Goal: Task Accomplishment & Management: Manage account settings

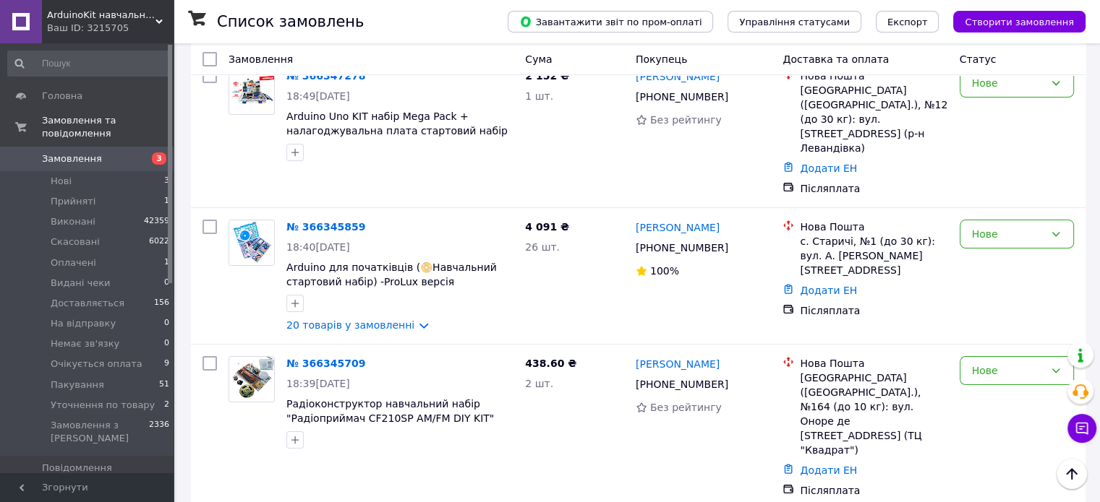
scroll to position [72, 0]
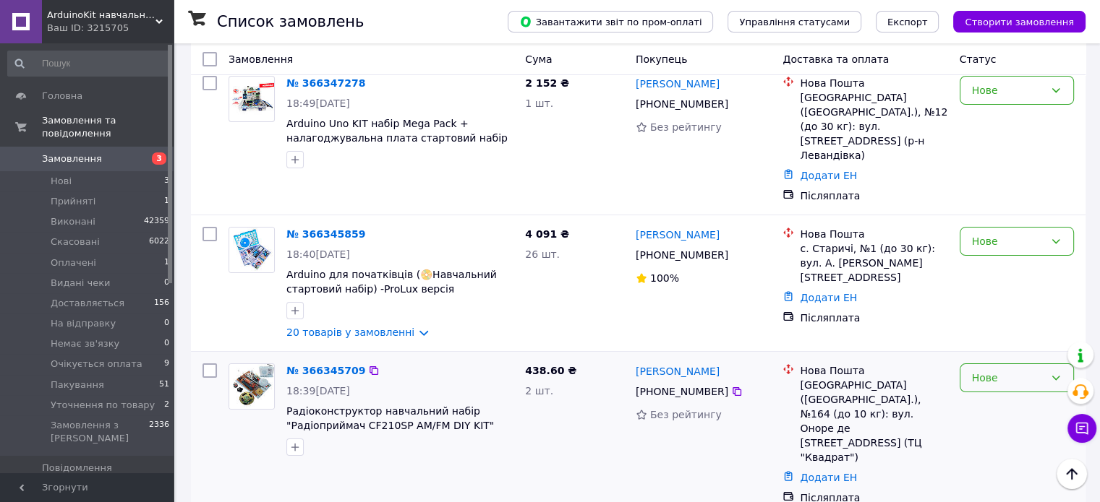
click at [994, 370] on div "Нове" at bounding box center [1008, 378] width 72 height 16
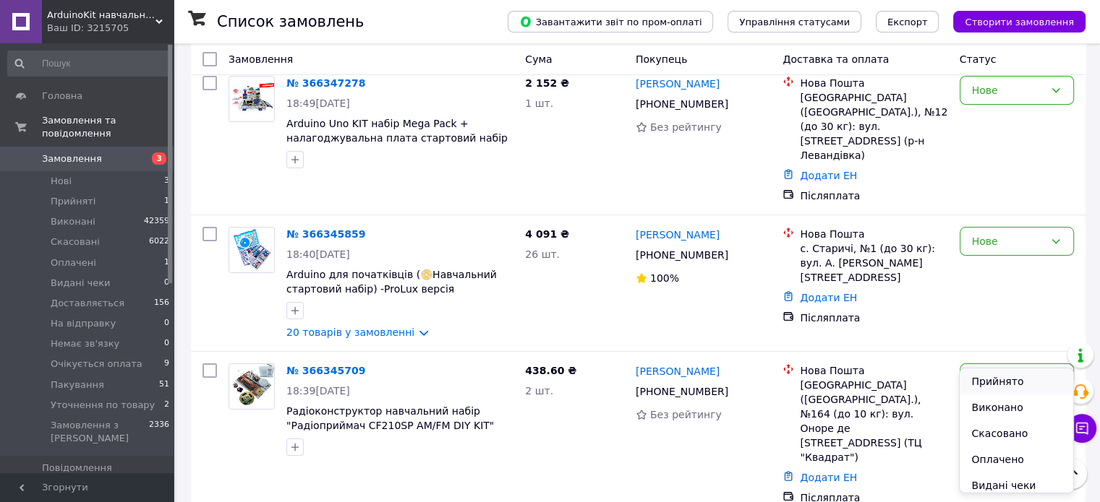
click at [995, 377] on li "Прийнято" at bounding box center [1015, 382] width 113 height 26
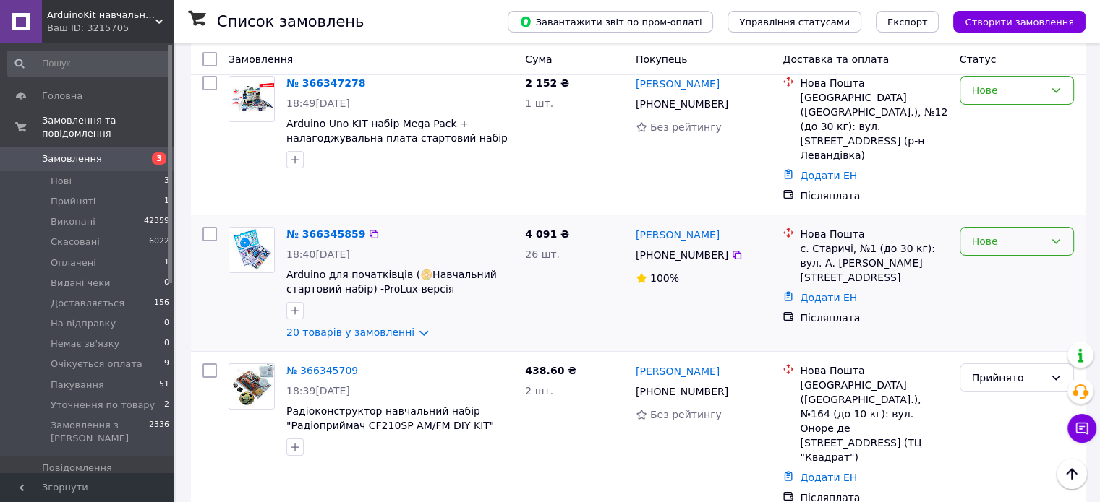
click at [997, 234] on div "Нове" at bounding box center [1008, 242] width 72 height 16
click at [999, 241] on li "Прийнято" at bounding box center [1015, 244] width 113 height 26
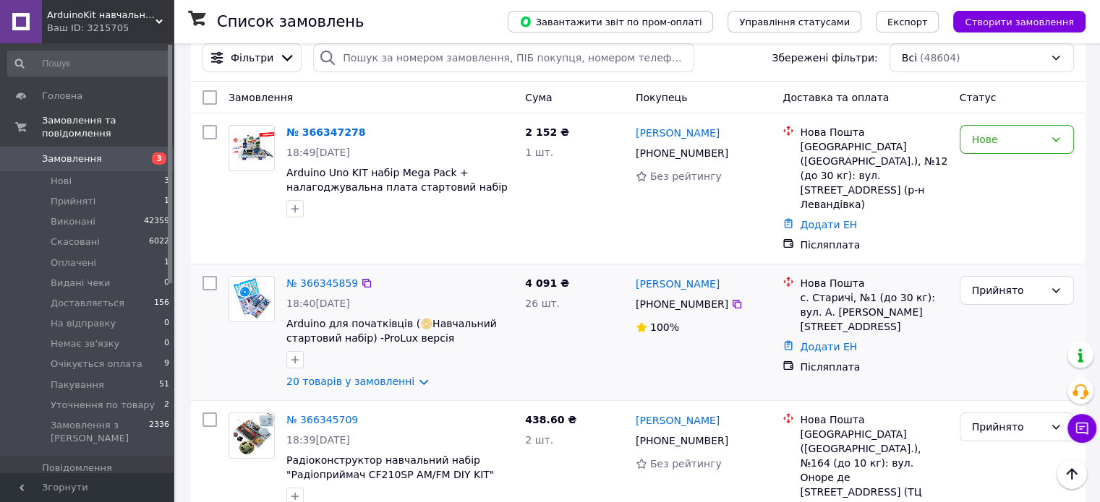
scroll to position [0, 0]
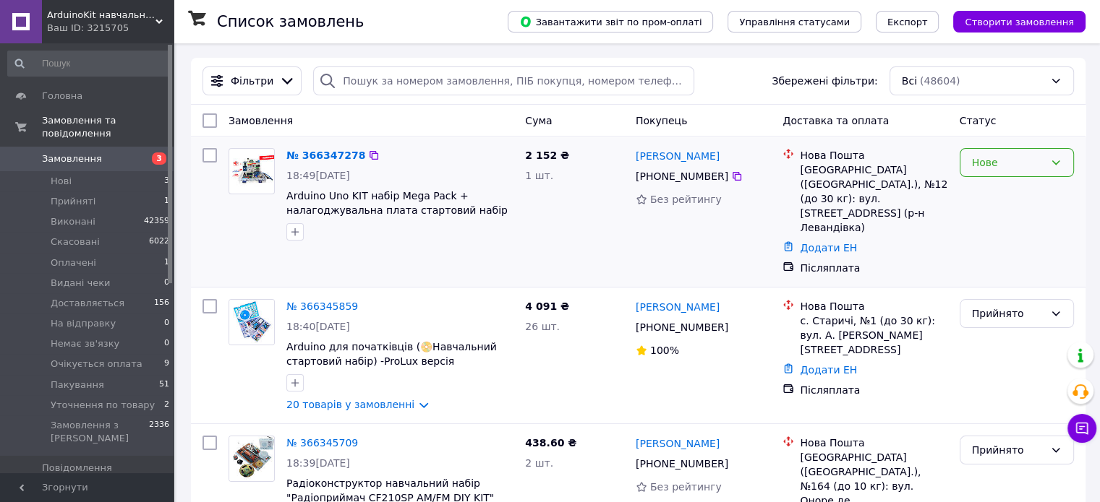
click at [998, 153] on div "Нове" at bounding box center [1016, 162] width 114 height 29
click at [1003, 187] on li "Прийнято" at bounding box center [1015, 194] width 113 height 26
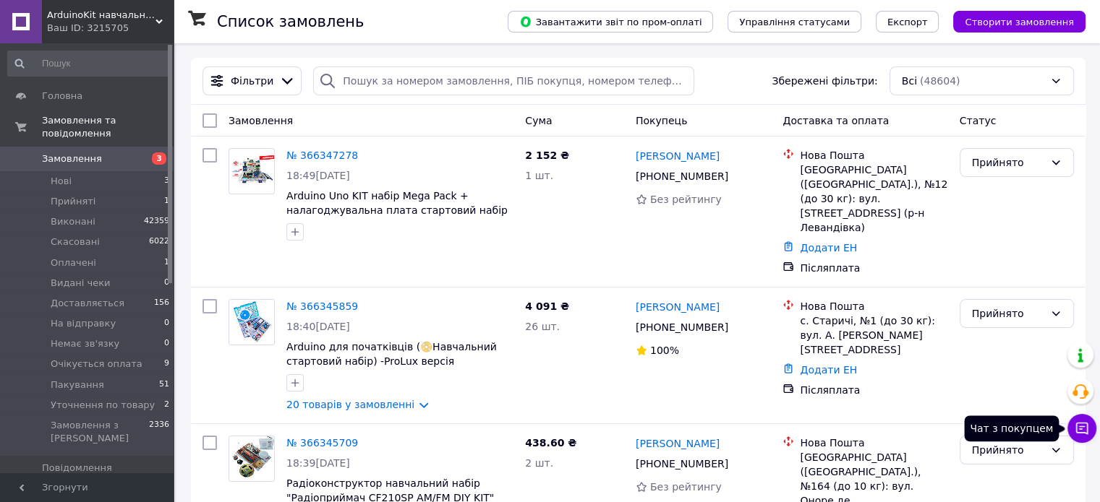
click at [1079, 424] on icon at bounding box center [1081, 428] width 14 height 14
click at [1083, 435] on icon at bounding box center [1081, 428] width 14 height 14
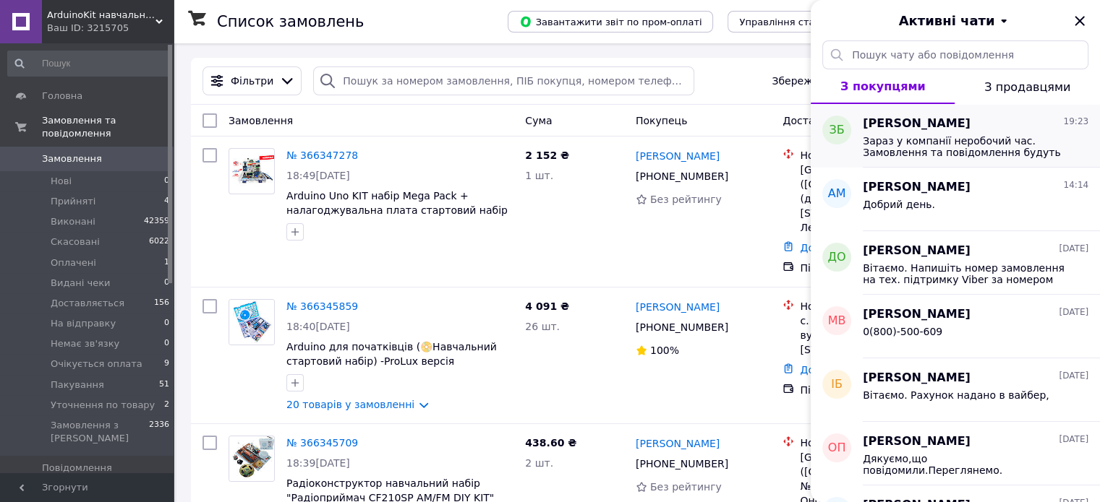
click at [930, 109] on div "Зоряна Біденко 19:23 Зараз у компанії неробочий час. Замовлення та повідомлення…" at bounding box center [980, 136] width 237 height 64
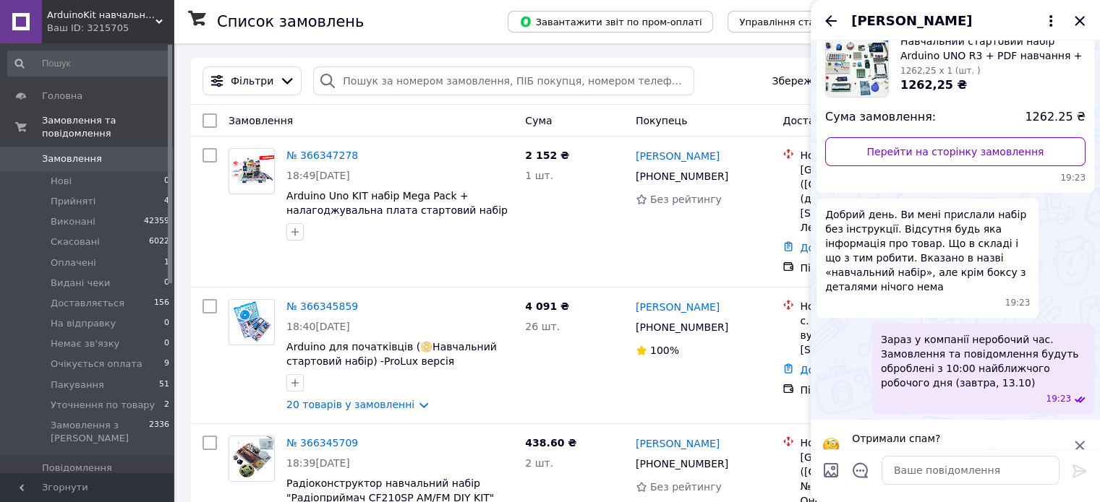
scroll to position [107, 0]
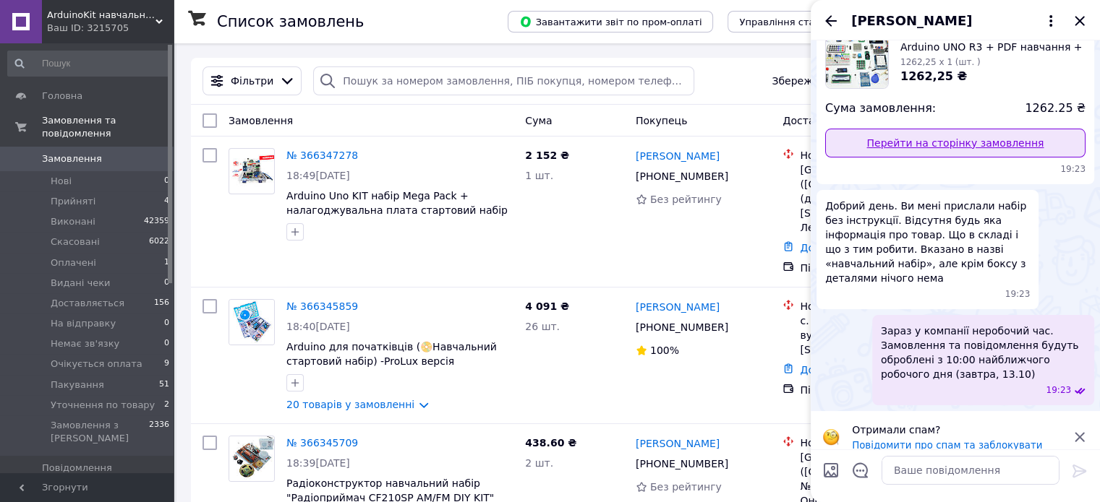
click at [935, 133] on link "Перейти на сторінку замовлення" at bounding box center [955, 143] width 260 height 29
click at [941, 140] on link "Перейти на сторінку замовлення" at bounding box center [955, 143] width 260 height 29
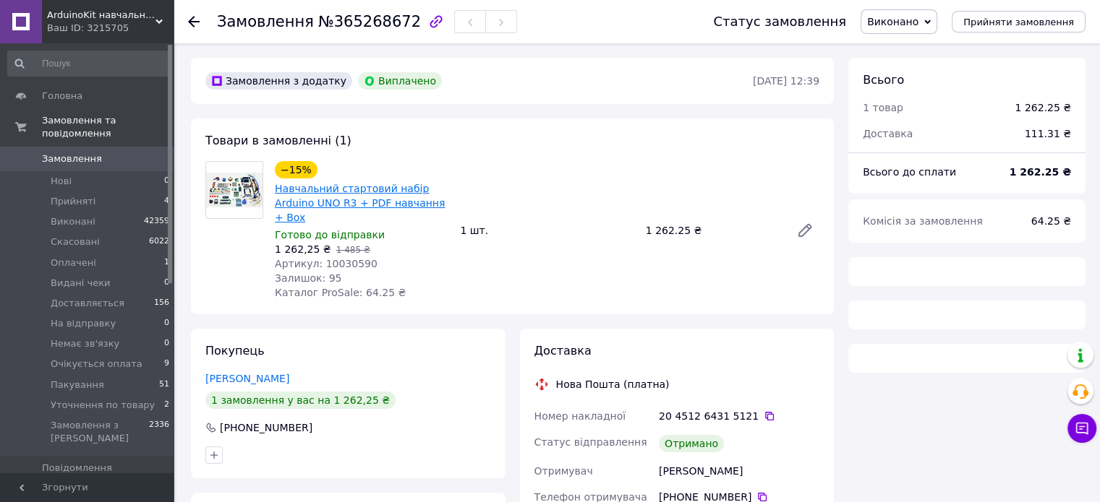
click at [359, 190] on link "Навчальний стартовий набір Arduino UNO R3 + PDF навчання + Box" at bounding box center [360, 203] width 170 height 40
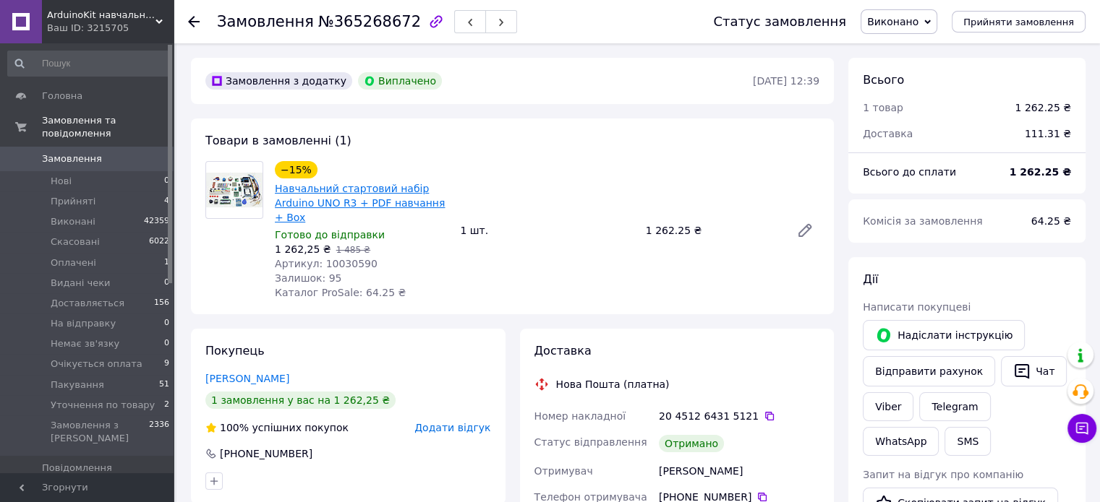
scroll to position [14, 0]
click at [90, 195] on span "Прийняті" at bounding box center [73, 201] width 45 height 13
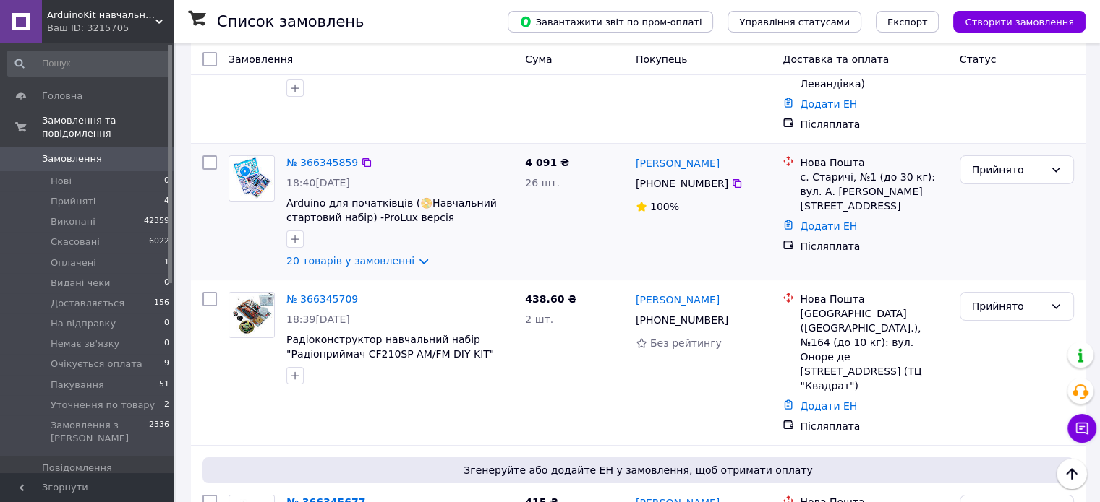
scroll to position [145, 0]
click at [91, 379] on span "Пакування" at bounding box center [77, 385] width 53 height 13
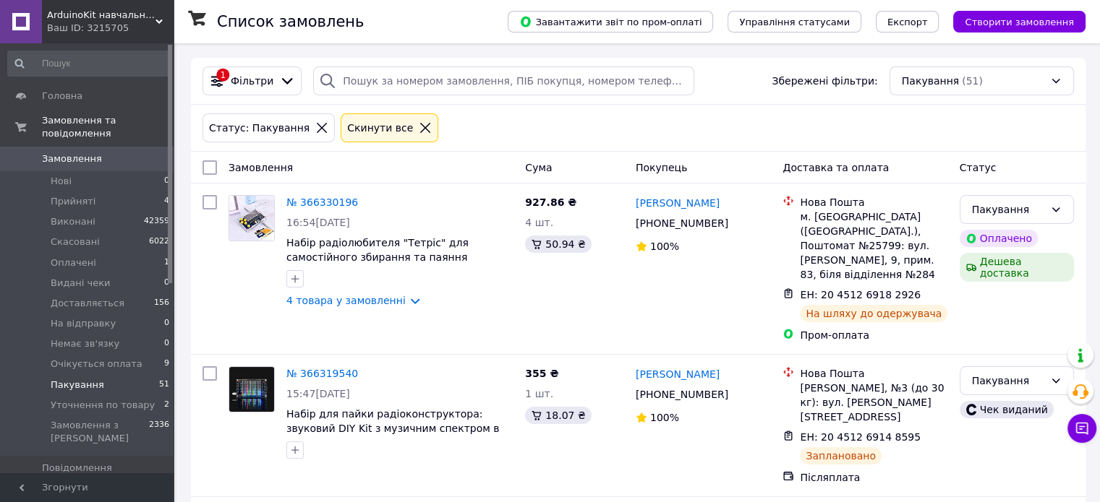
click at [73, 379] on span "Пакування" at bounding box center [77, 385] width 53 height 13
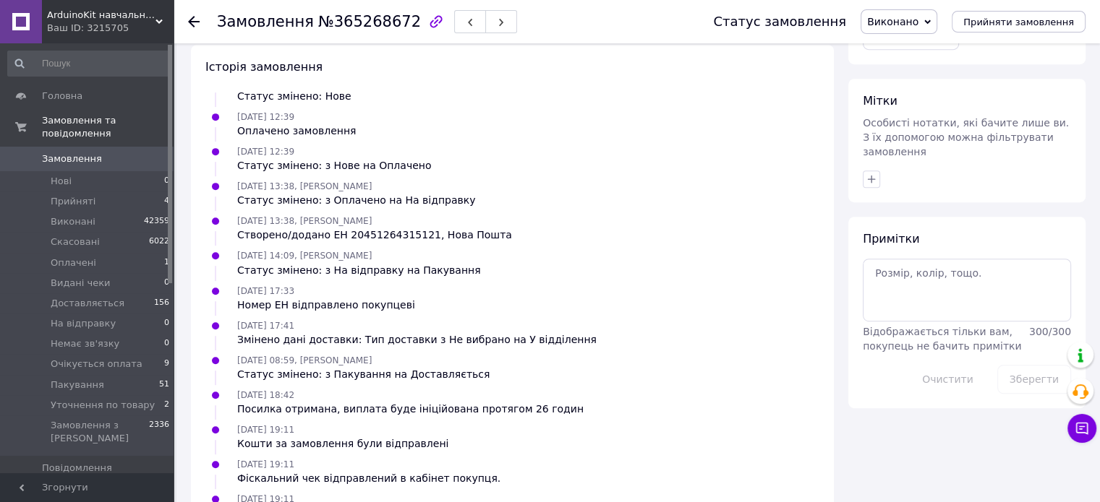
scroll to position [714, 0]
